Goal: Transaction & Acquisition: Purchase product/service

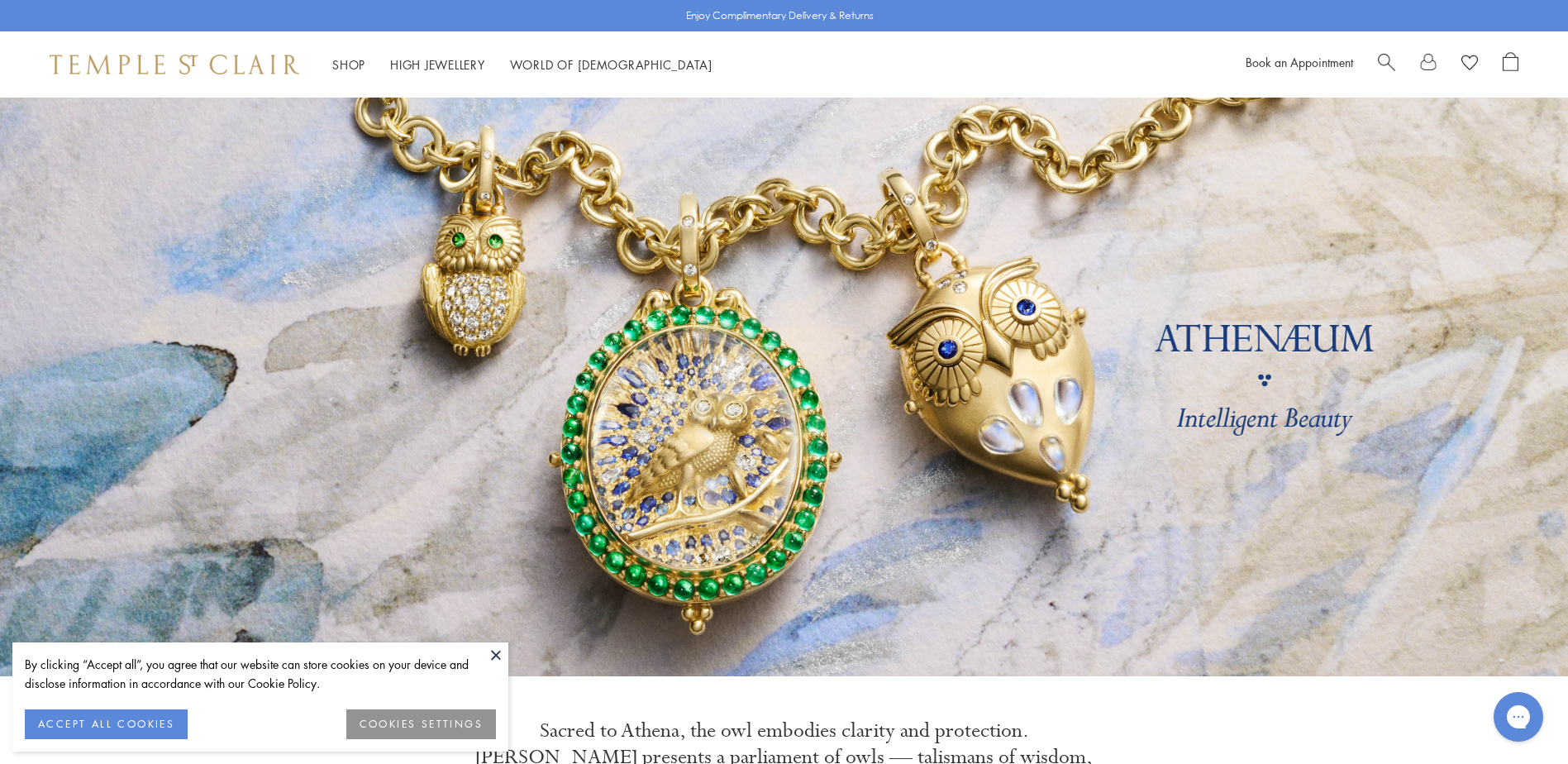
click at [498, 654] on button at bounding box center [496, 654] width 25 height 25
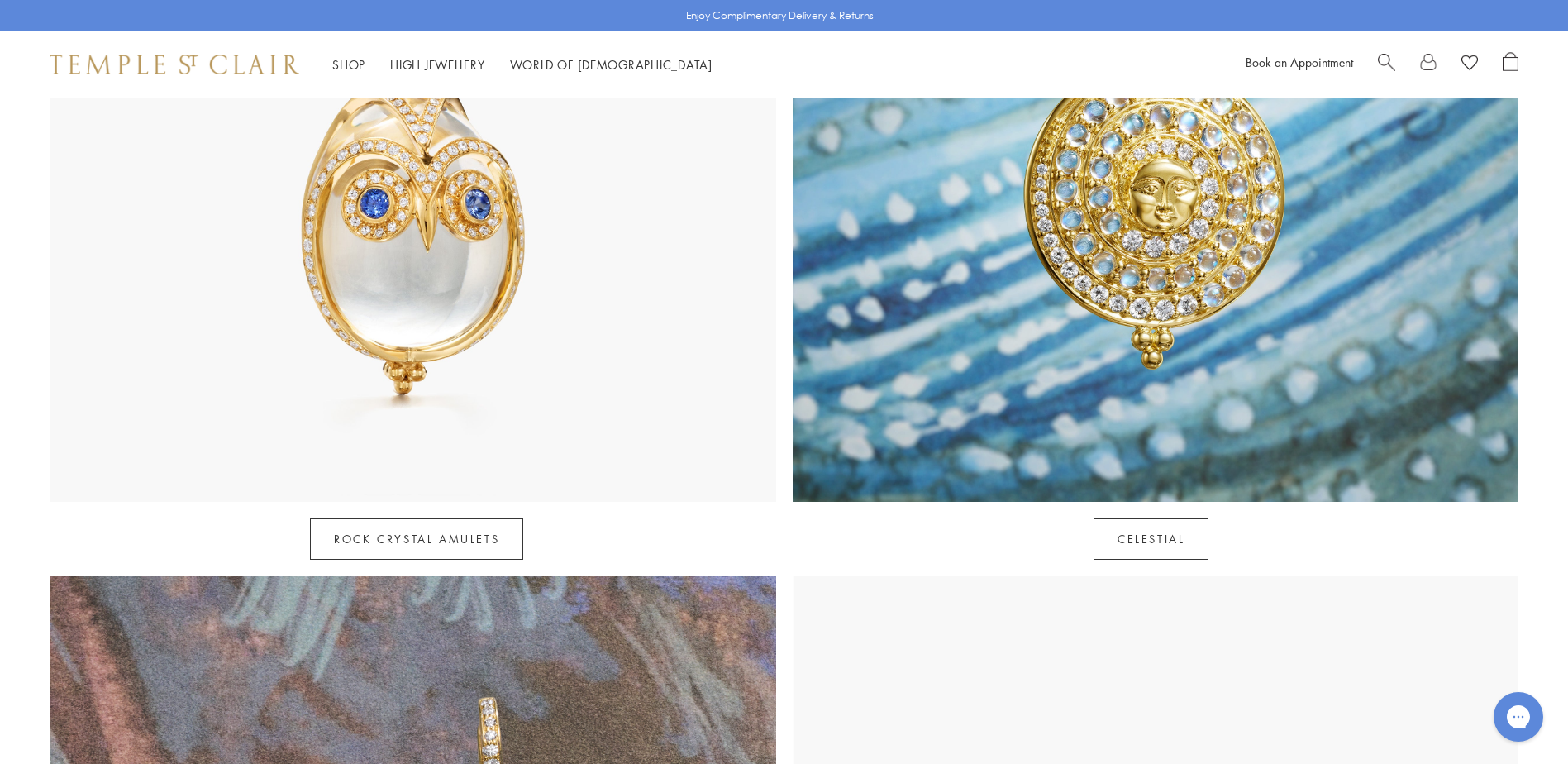
scroll to position [1240, 0]
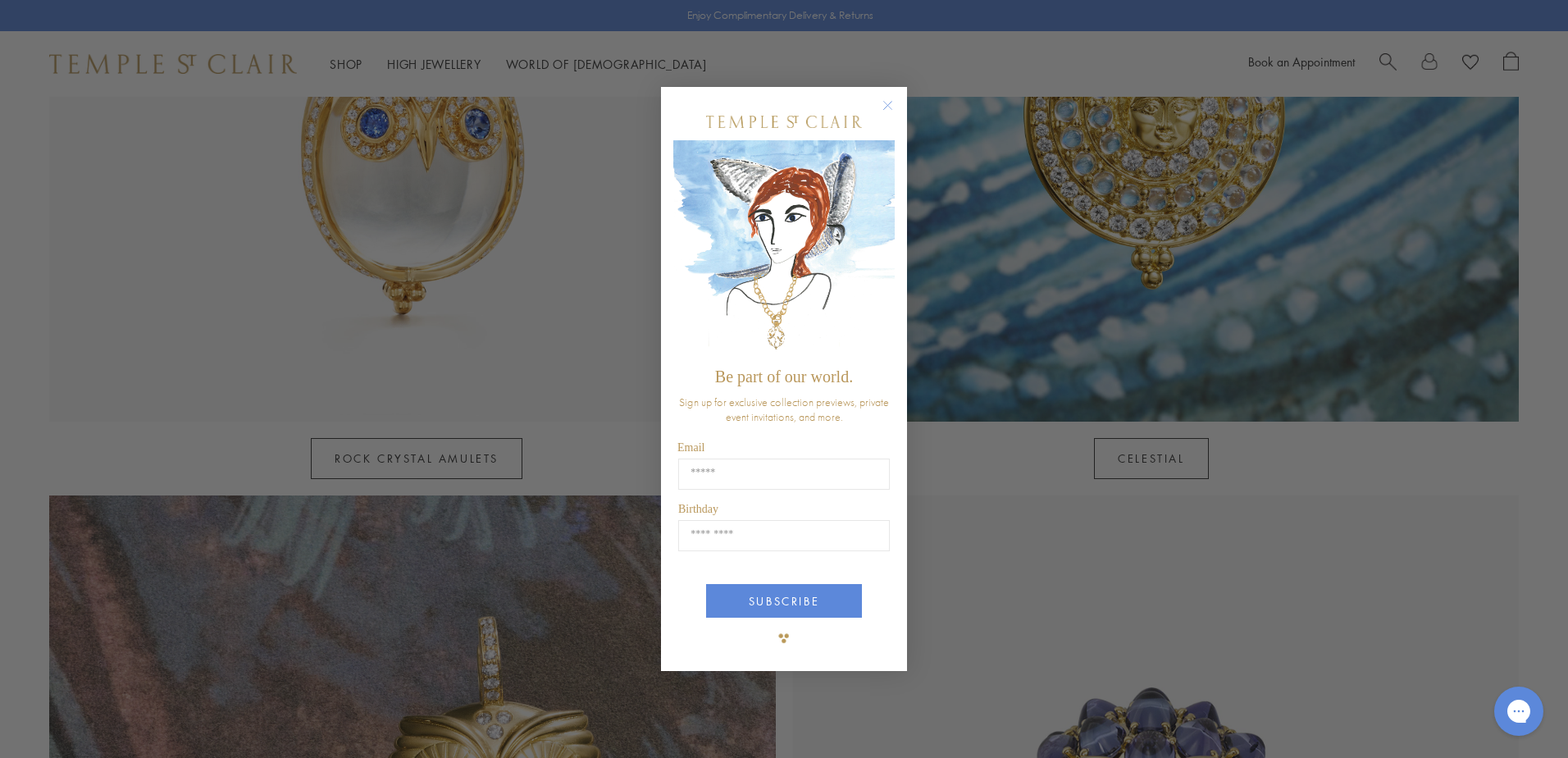
click at [885, 107] on circle "Close dialog" at bounding box center [887, 106] width 20 height 20
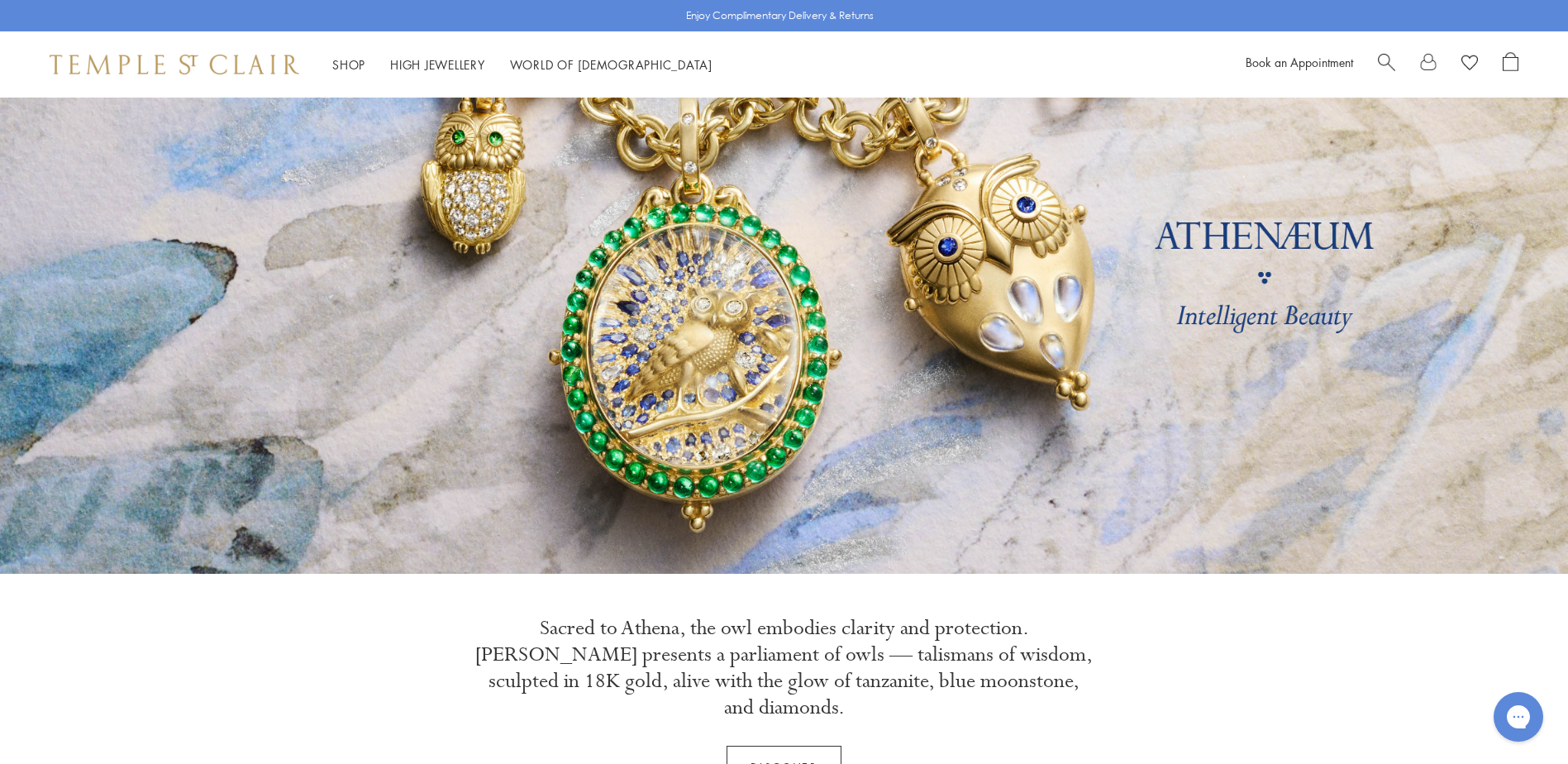
scroll to position [0, 0]
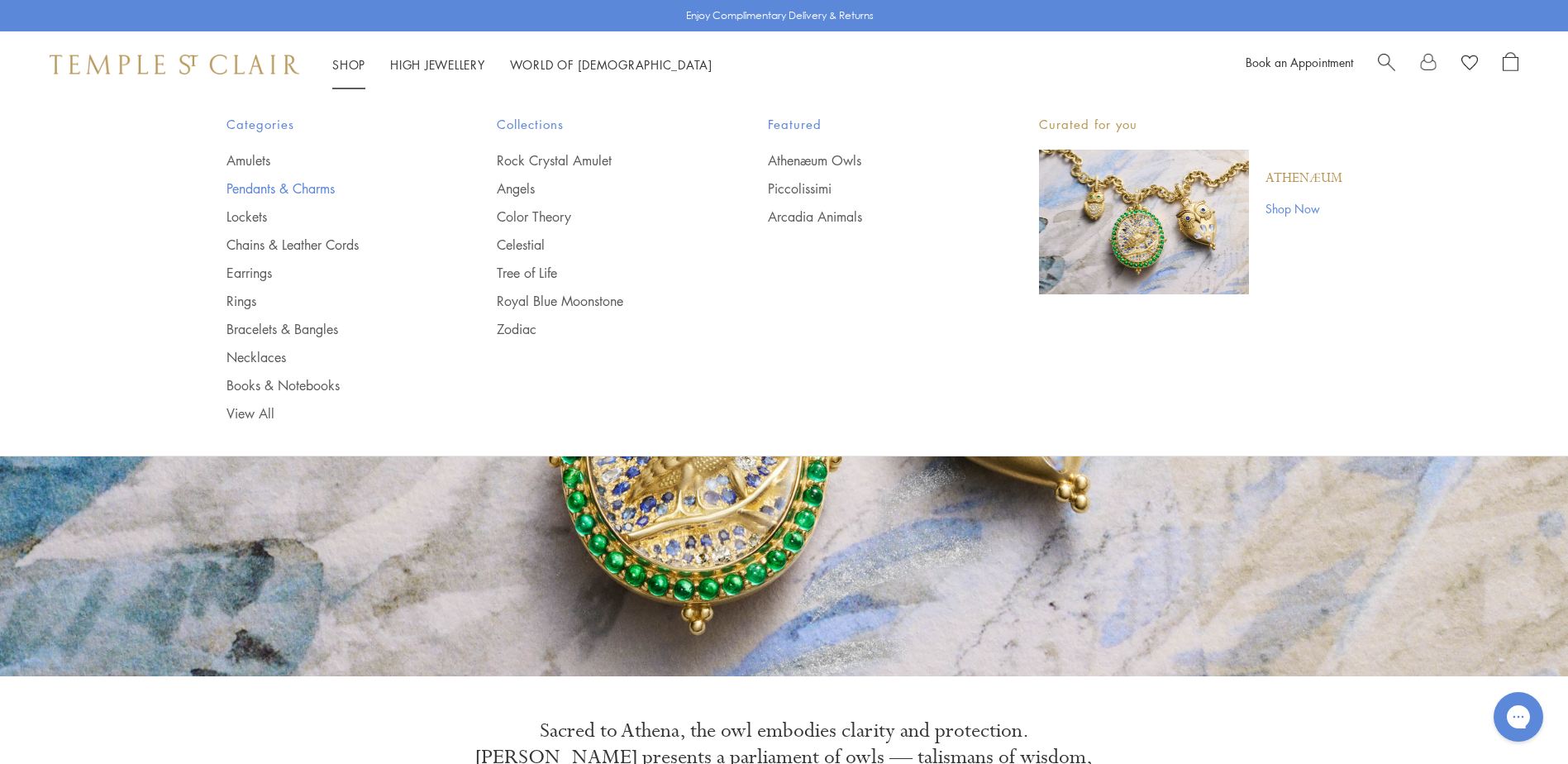
click at [330, 186] on link "Pendants & Charms" at bounding box center [329, 188] width 205 height 18
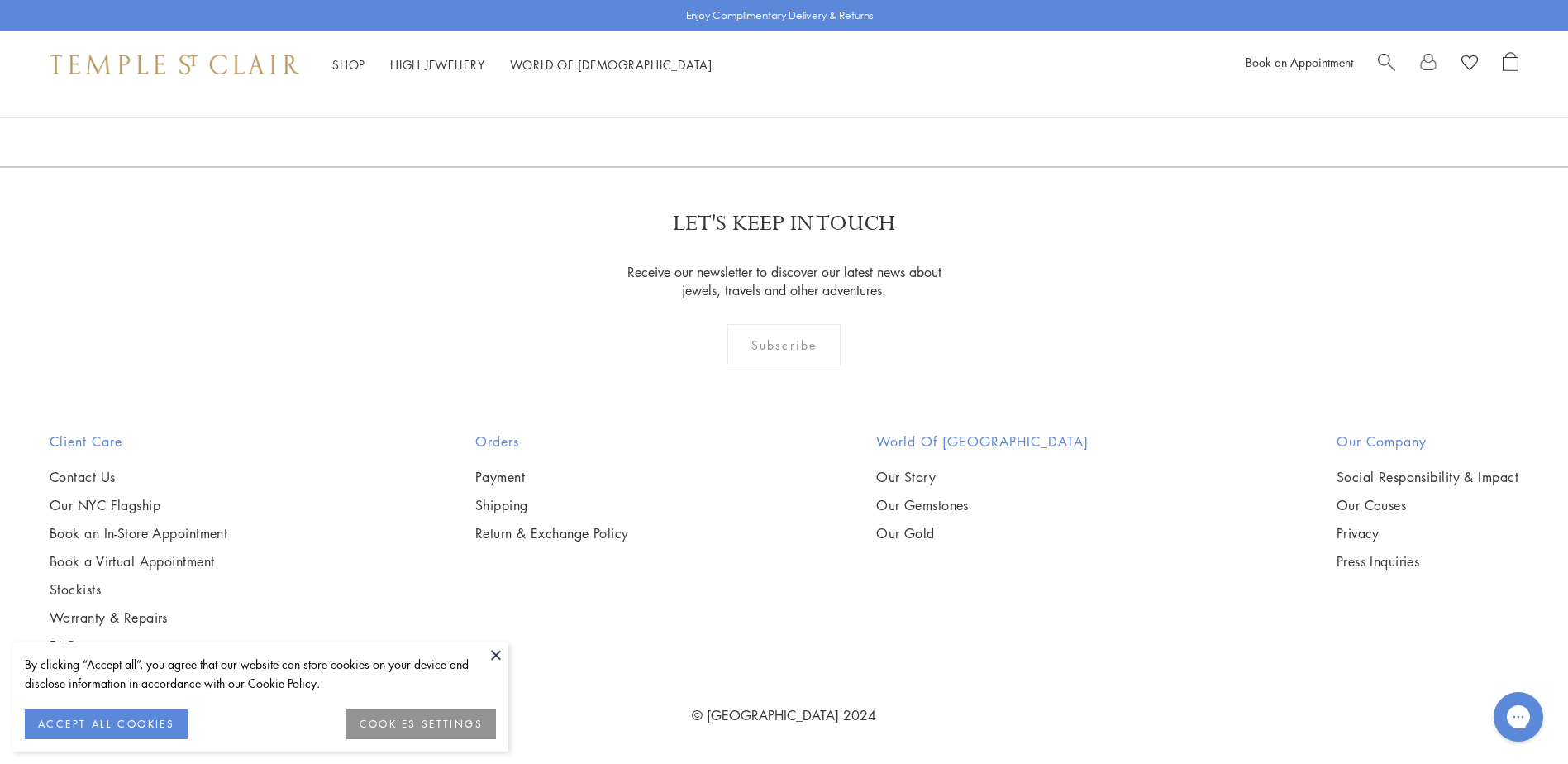
scroll to position [10333, 0]
click at [0, 0] on img at bounding box center [0, 0] width 0 height 0
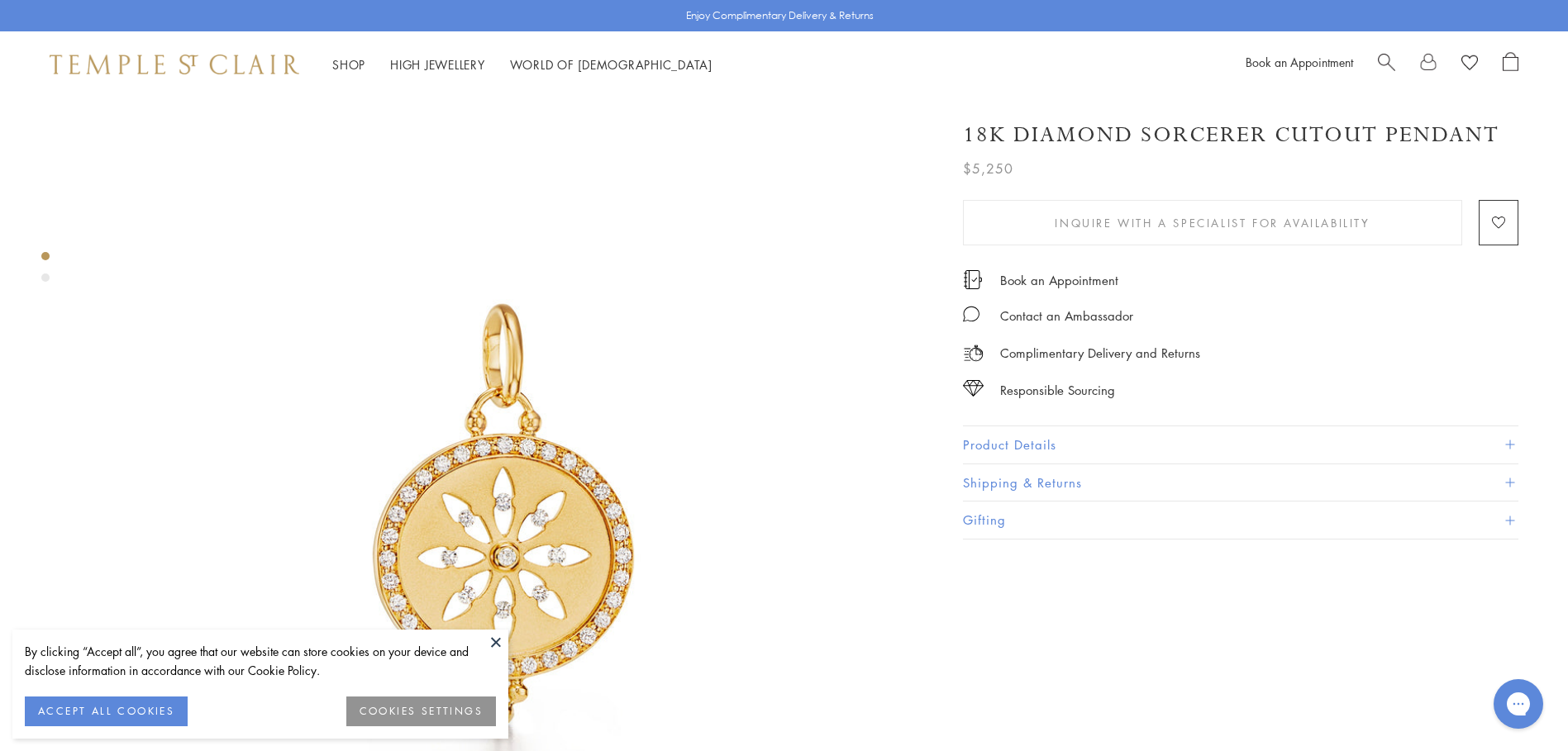
click at [1510, 441] on span at bounding box center [1508, 444] width 9 height 9
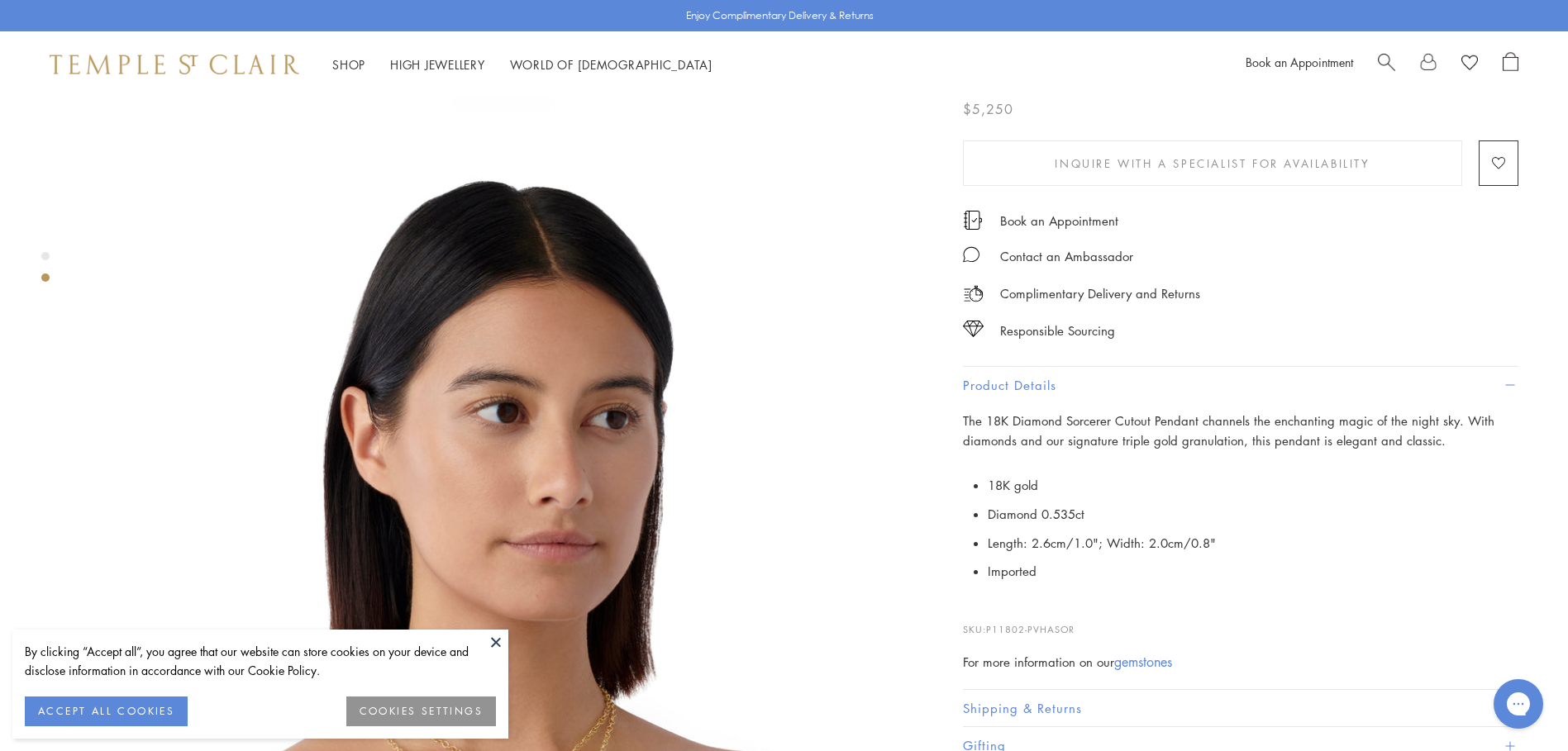
scroll to position [1239, 0]
